Goal: Task Accomplishment & Management: Use online tool/utility

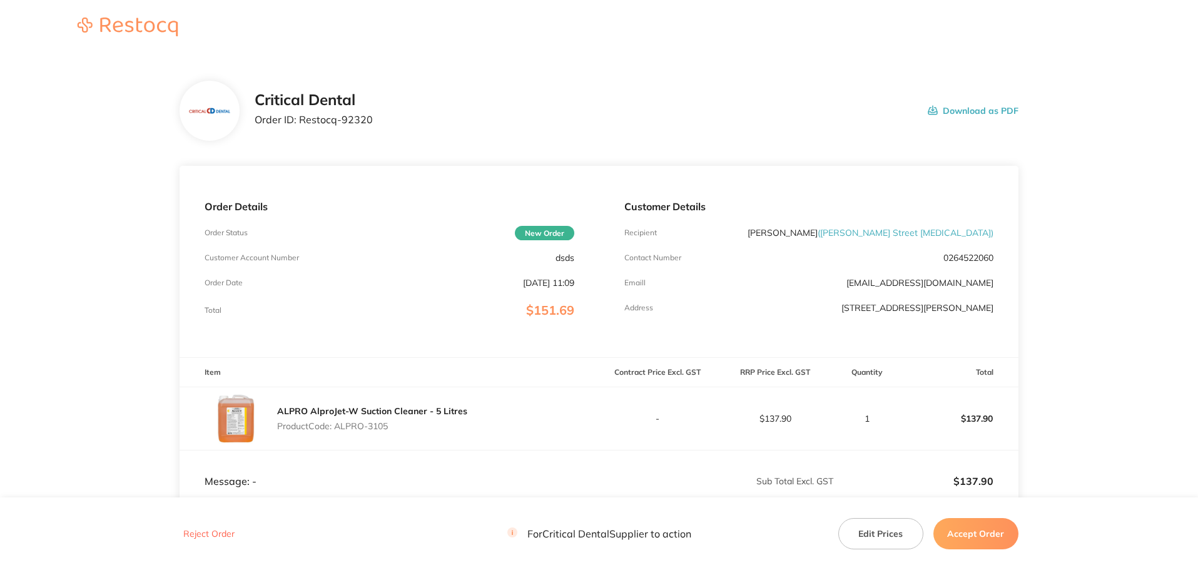
click at [975, 555] on footer "Reject Order For Critical Dental Supplier to action Edit Prices Accept Order" at bounding box center [599, 534] width 1198 height 72
click at [980, 544] on button "Accept Order" at bounding box center [975, 533] width 85 height 31
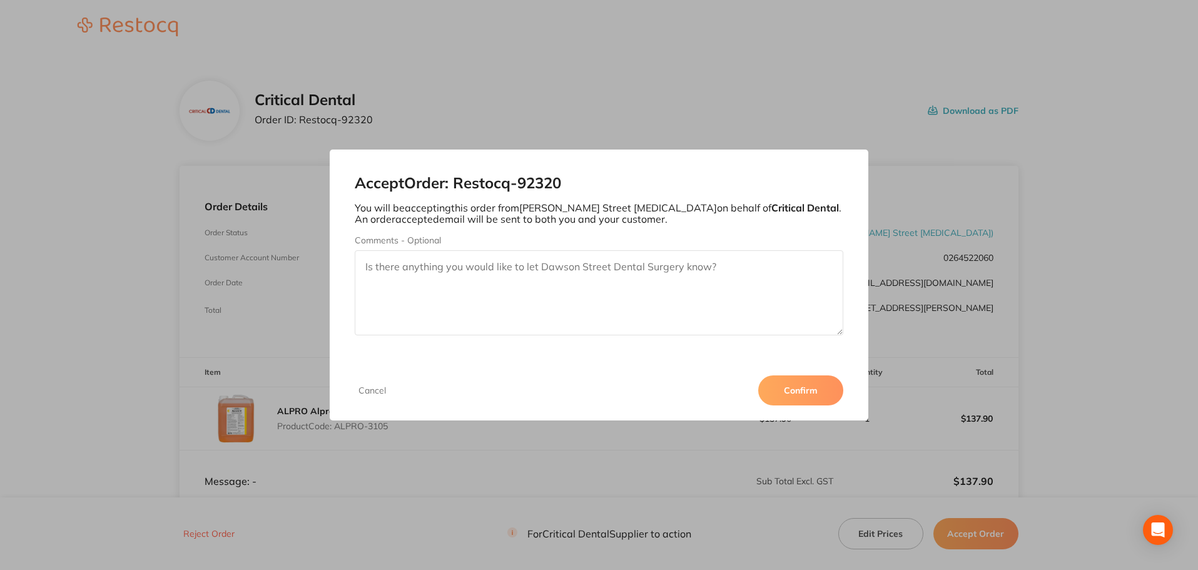
click at [792, 378] on button "Confirm" at bounding box center [800, 390] width 85 height 30
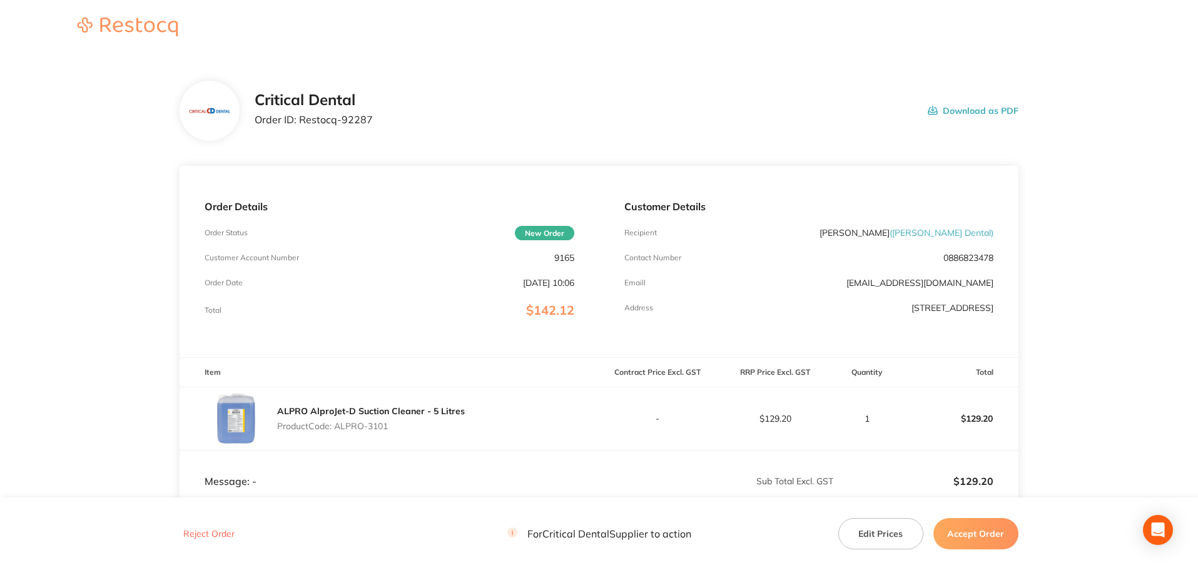
click at [982, 539] on button "Accept Order" at bounding box center [975, 533] width 85 height 31
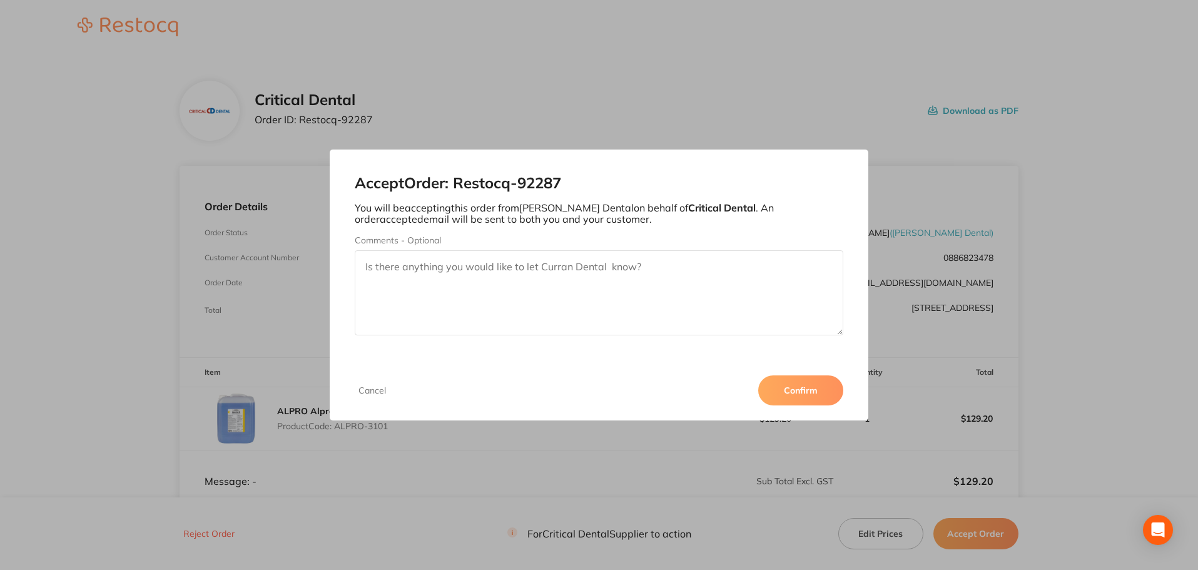
click at [782, 386] on button "Confirm" at bounding box center [800, 390] width 85 height 30
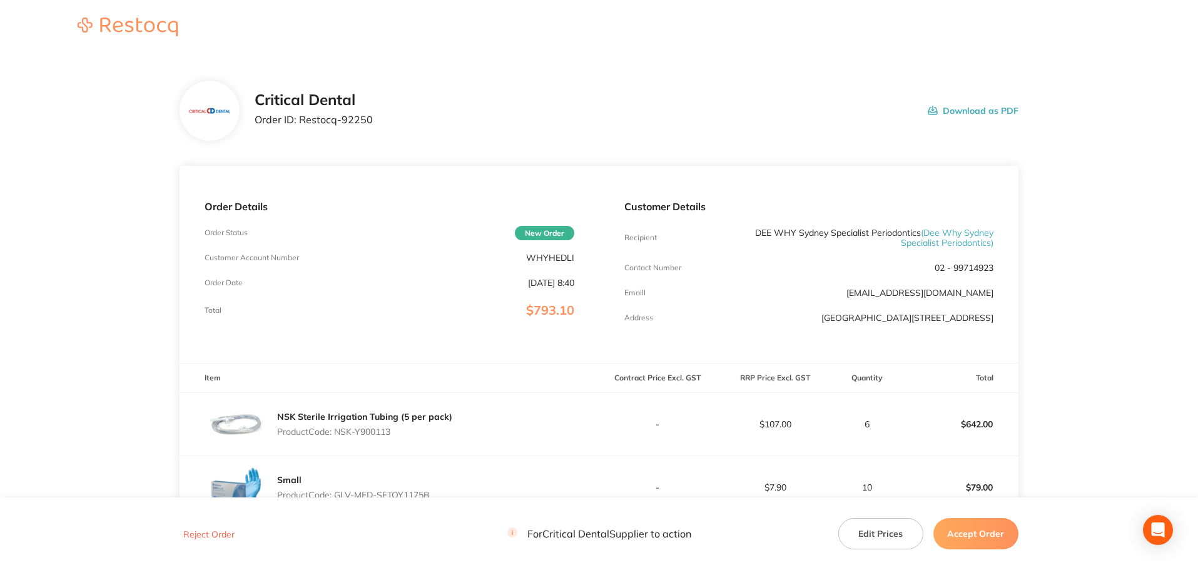
click at [984, 521] on button "Accept Order" at bounding box center [975, 533] width 85 height 31
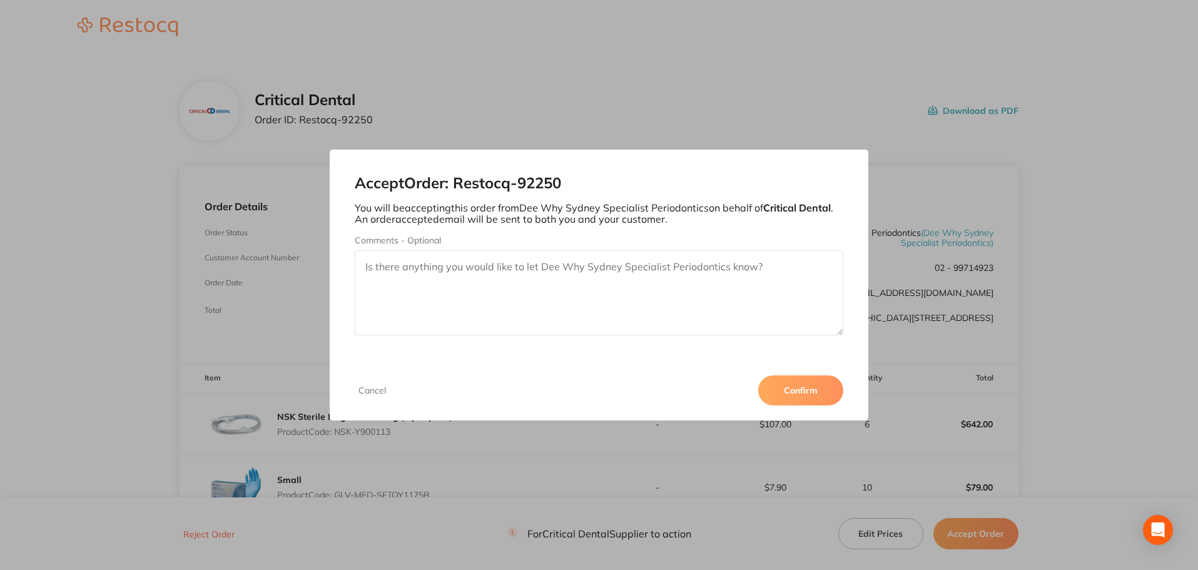
click at [782, 377] on div "Cancel Confirm" at bounding box center [599, 390] width 539 height 60
click at [785, 381] on button "Confirm" at bounding box center [800, 390] width 85 height 30
